Goal: Task Accomplishment & Management: Complete application form

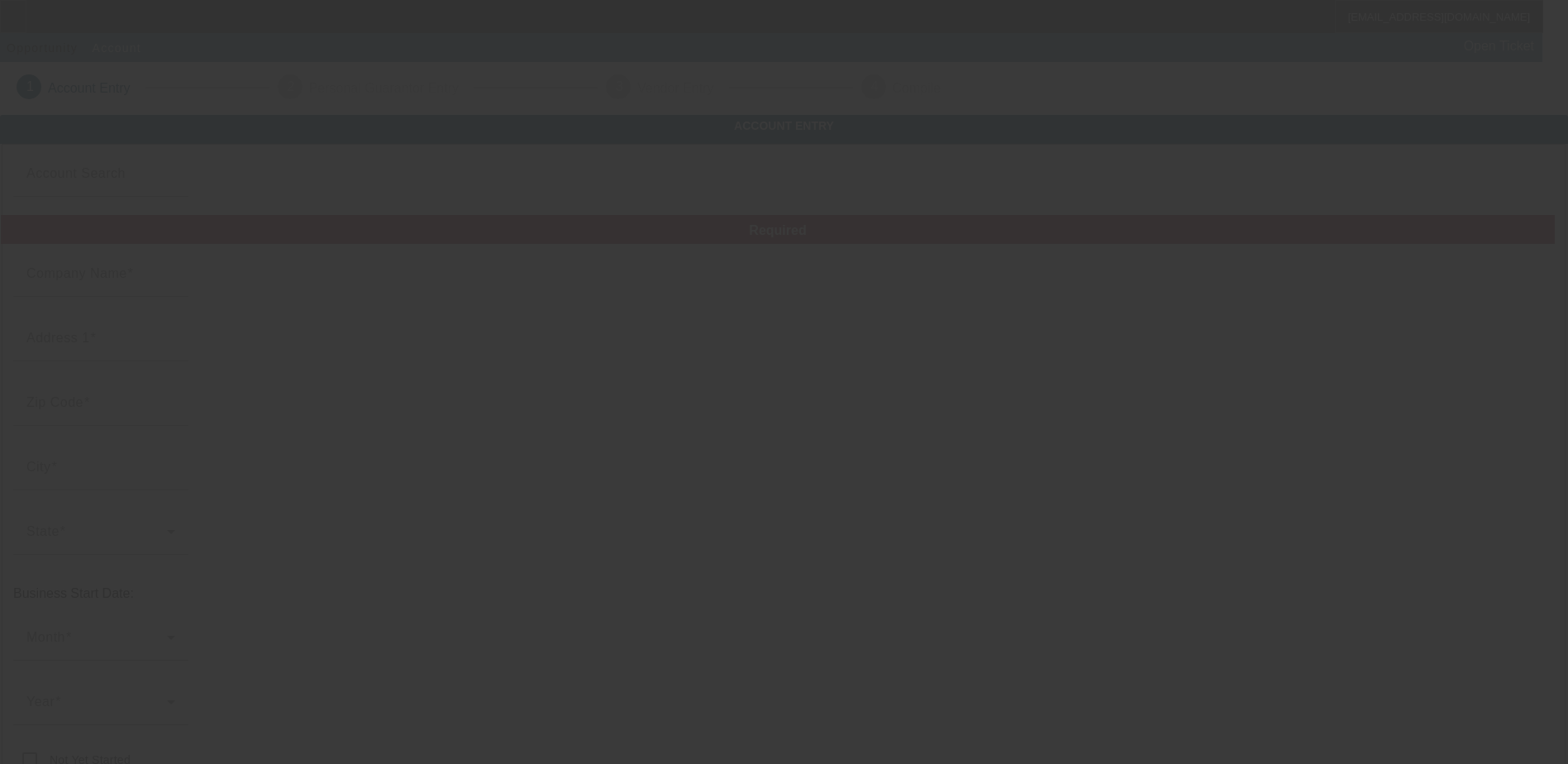
type input "[PERSON_NAME] & sons llc"
type input "[STREET_ADDRESS]"
type input "34772"
type input "Saint Cloud"
type input "[PHONE_NUMBER]"
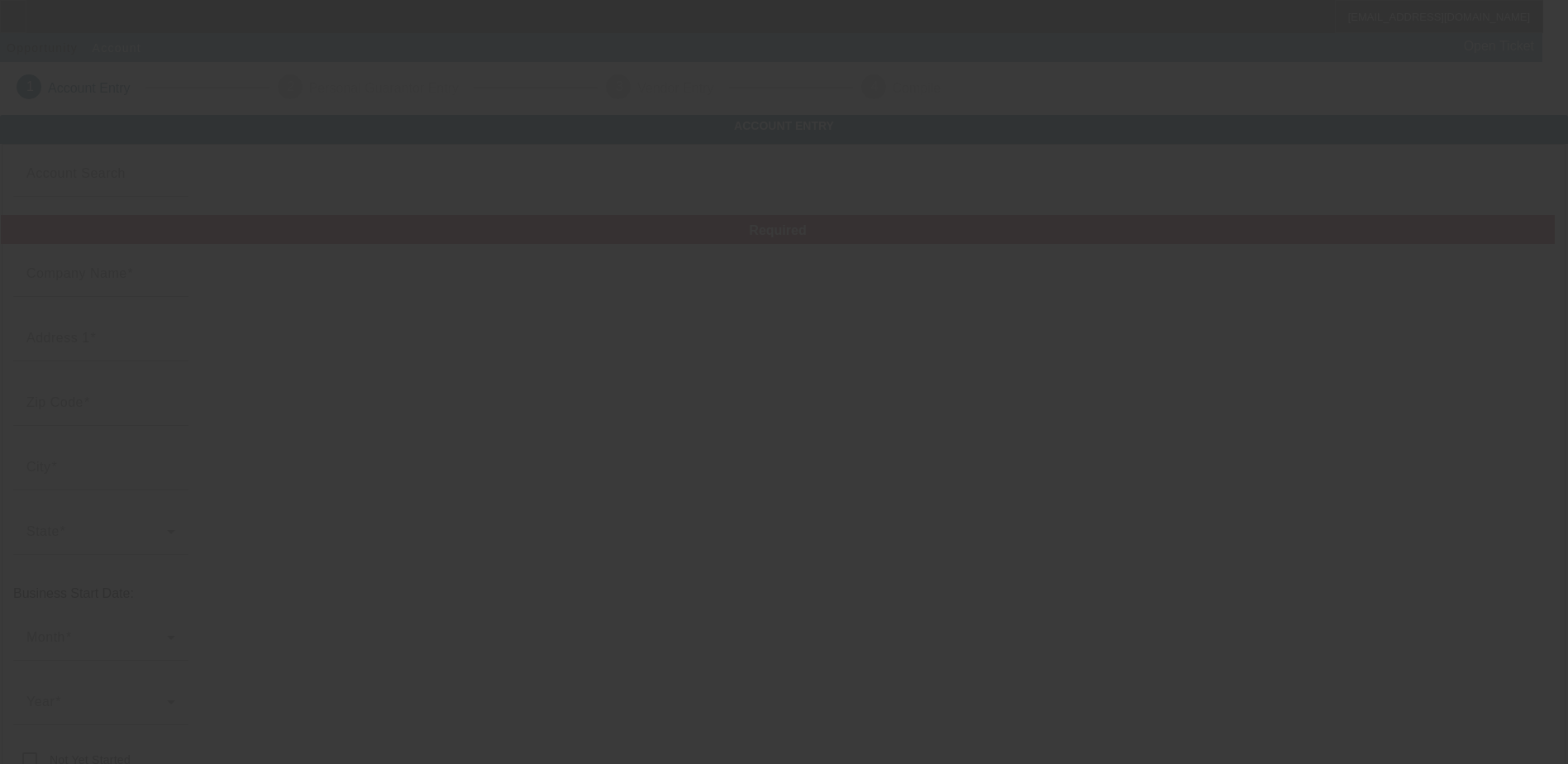
type input "[EMAIL_ADDRESS][DOMAIN_NAME]"
type input "[US_EMPLOYER_IDENTIFICATION_NUMBER]"
